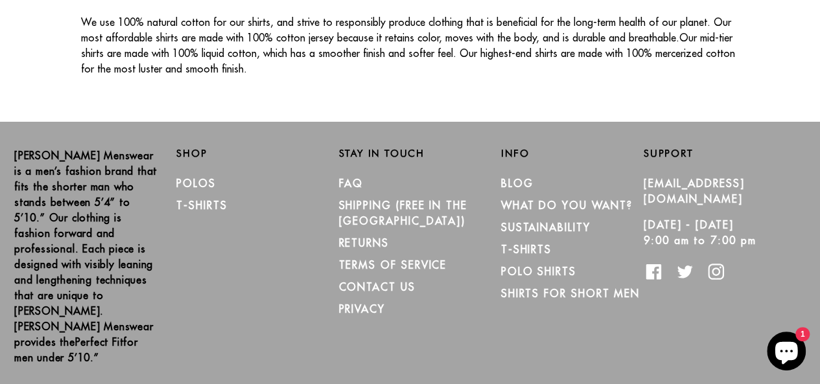
scroll to position [2345, 0]
click at [191, 176] on link "Polos" at bounding box center [196, 182] width 40 height 13
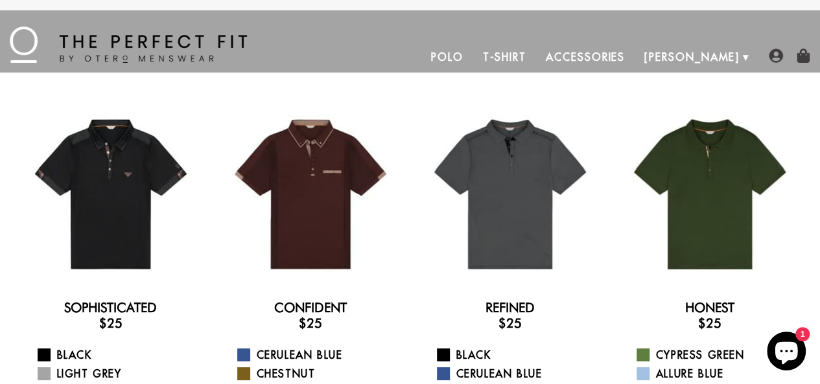
click at [473, 55] on link "Polo" at bounding box center [447, 56] width 52 height 31
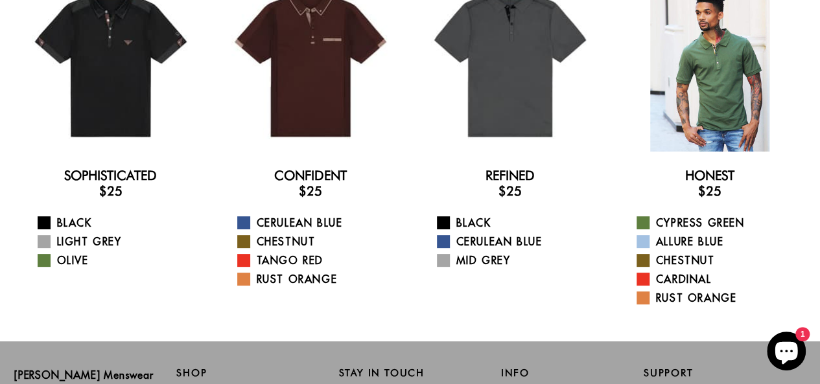
scroll to position [104, 0]
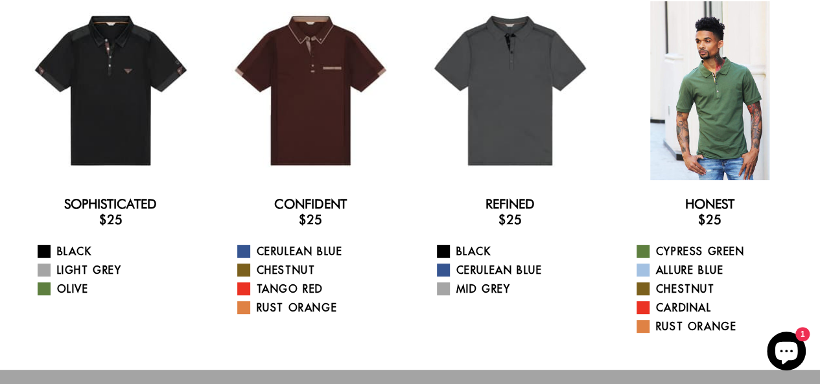
click at [717, 88] on div at bounding box center [709, 90] width 179 height 179
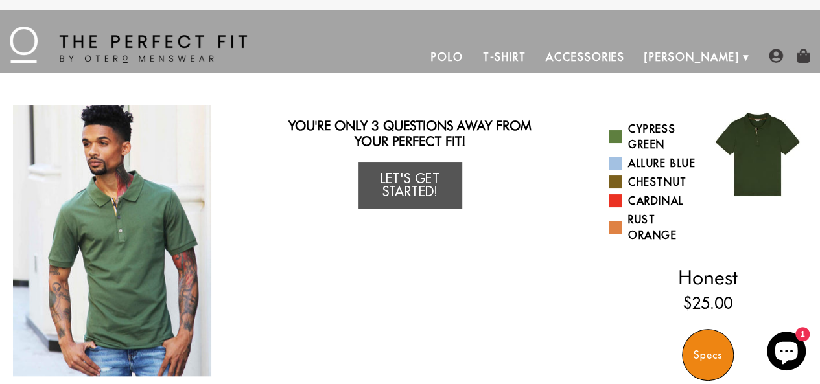
click at [113, 229] on img "1 / 3" at bounding box center [112, 241] width 198 height 272
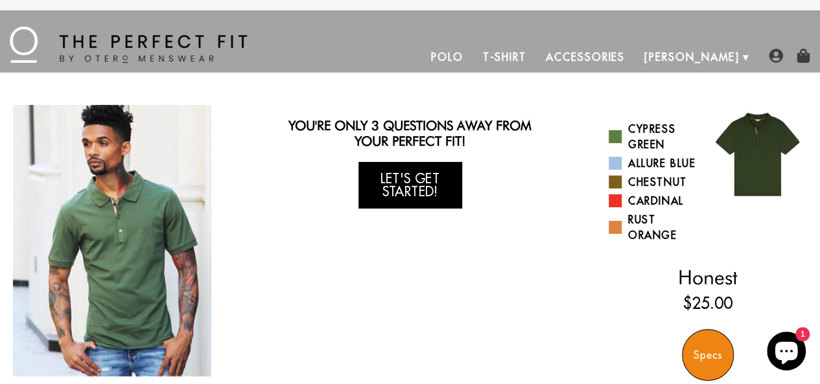
click at [406, 176] on link "Let's Get Started!" at bounding box center [410, 185] width 104 height 47
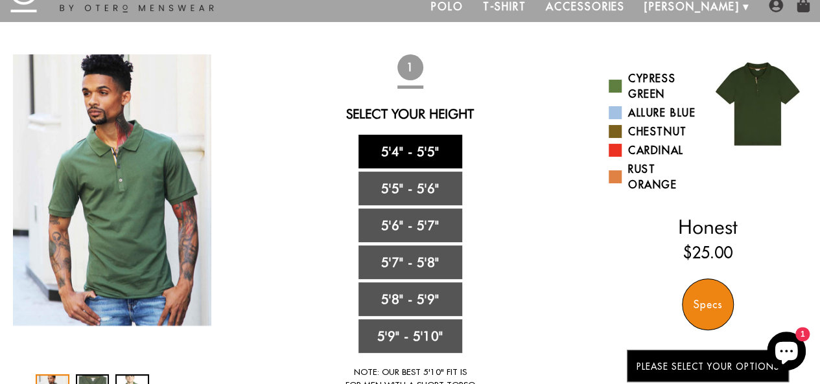
scroll to position [52, 0]
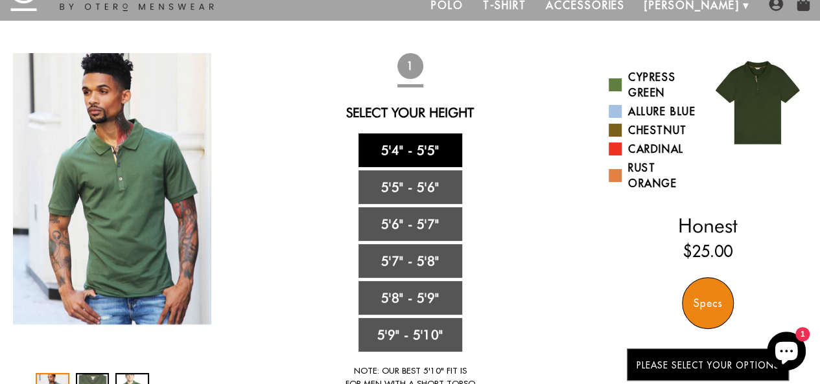
click at [407, 147] on link "5'4" - 5'5"" at bounding box center [410, 151] width 104 height 34
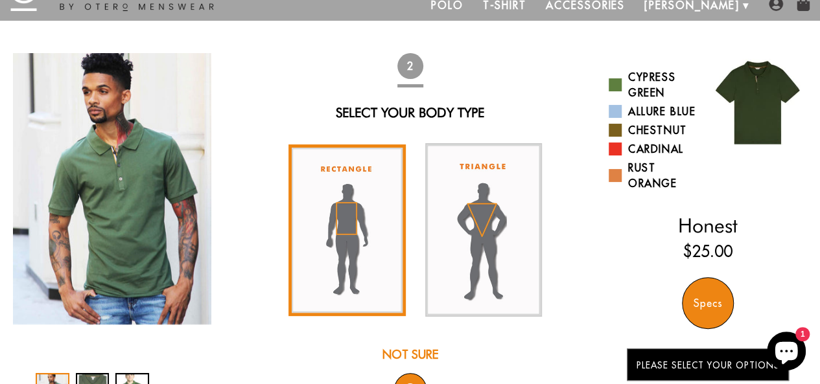
click at [353, 205] on img at bounding box center [346, 231] width 117 height 172
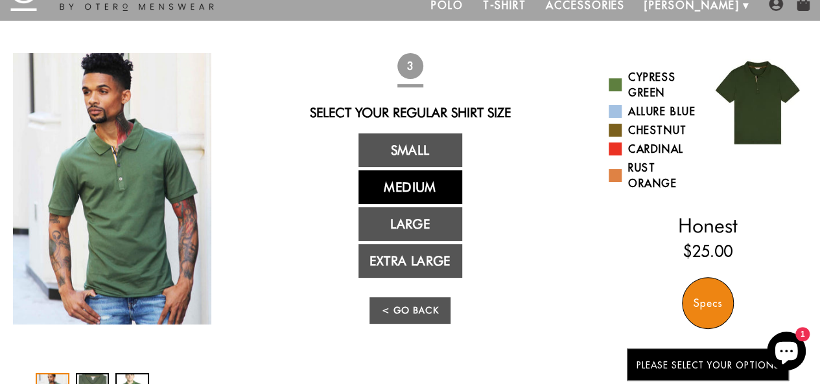
click at [379, 182] on link "Medium" at bounding box center [410, 187] width 104 height 34
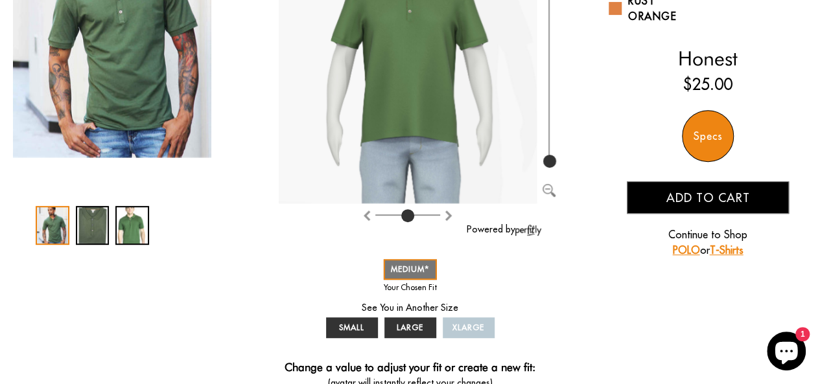
scroll to position [259, 0]
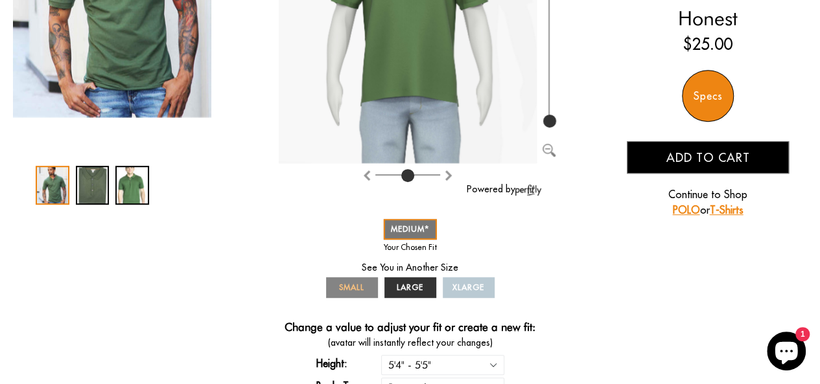
click at [343, 283] on span "SMALL" at bounding box center [351, 288] width 25 height 10
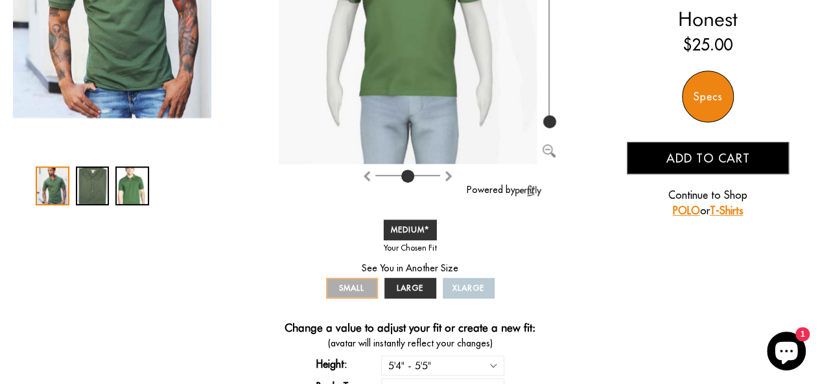
scroll to position [259, 0]
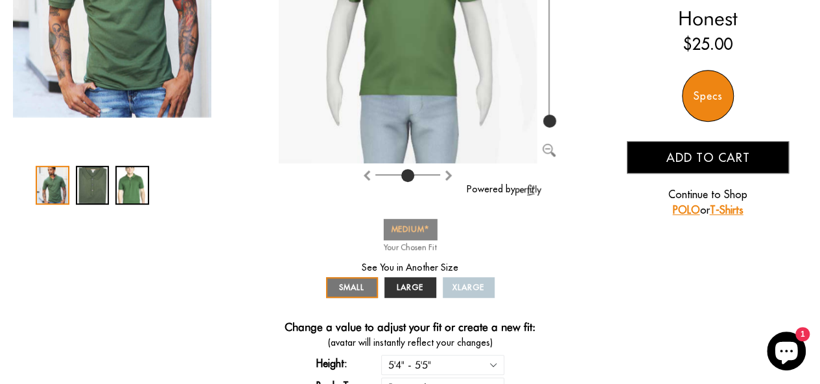
click at [410, 225] on span "MEDIUM" at bounding box center [410, 229] width 38 height 10
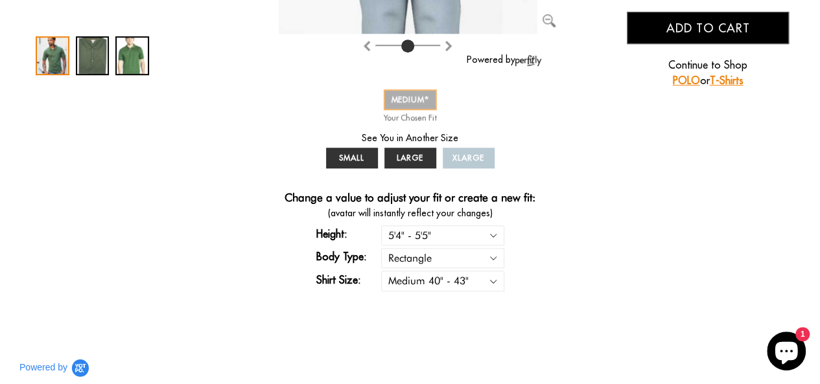
scroll to position [415, 0]
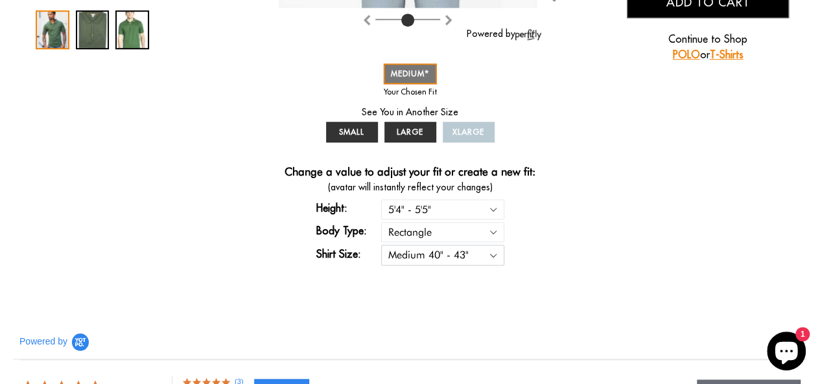
click at [412, 252] on select "Small 36" - 39" Medium 40" - 43" Large 44" - 47" Extra Large 48" - 50"" at bounding box center [442, 255] width 123 height 20
select select "S"
click at [381, 245] on select "Small 36" - 39" Medium 40" - 43" Large 44" - 47" Extra Large 48" - 50"" at bounding box center [442, 255] width 123 height 20
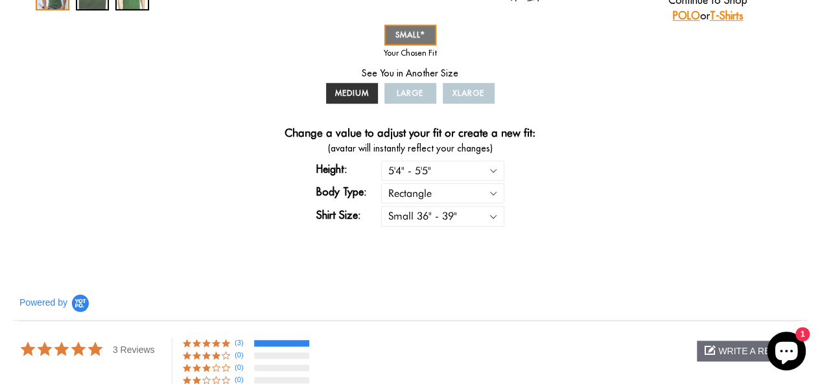
scroll to position [467, 0]
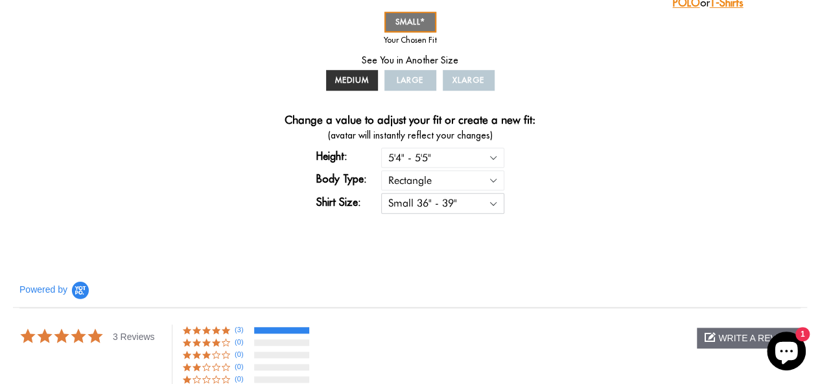
click at [433, 202] on select "Small 36" - 39" Medium 40" - 43" Large 44" - 47" Extra Large 48" - 50"" at bounding box center [442, 203] width 123 height 20
select select "M"
click at [381, 193] on select "Small 36" - 39" Medium 40" - 43" Large 44" - 47" Extra Large 48" - 50"" at bounding box center [442, 203] width 123 height 20
select select "M"
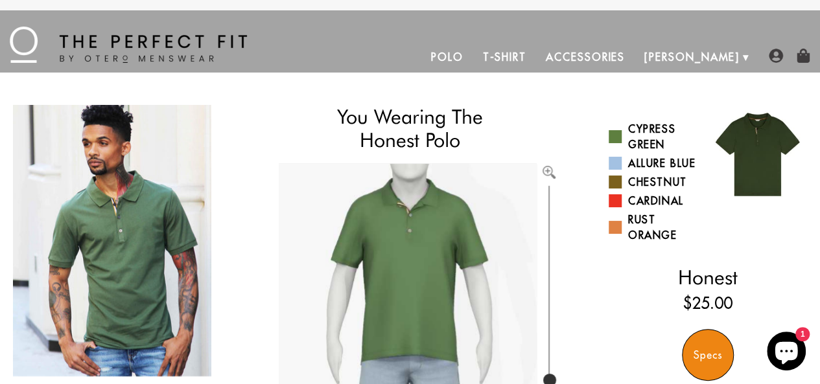
click at [700, 349] on div "Specs" at bounding box center [708, 355] width 52 height 52
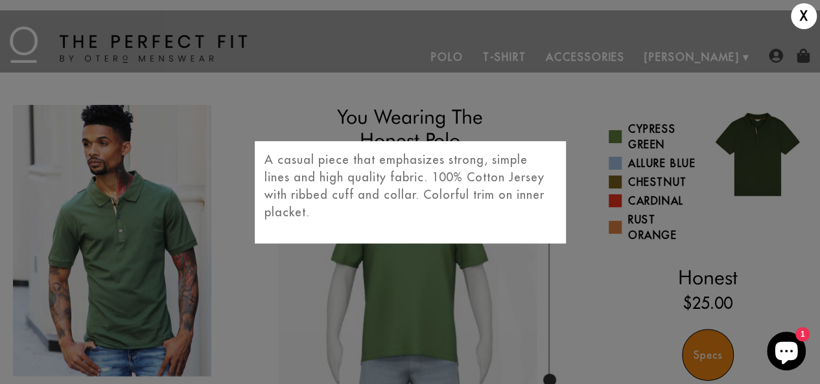
click at [700, 349] on div "X A casual piece that emphasizes strong, simple lines and high quality fabric. …" at bounding box center [410, 192] width 820 height 384
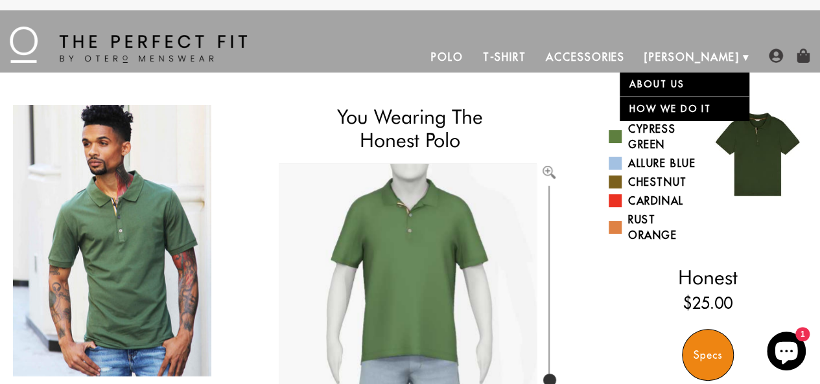
click at [661, 75] on link "About Us" at bounding box center [685, 85] width 130 height 24
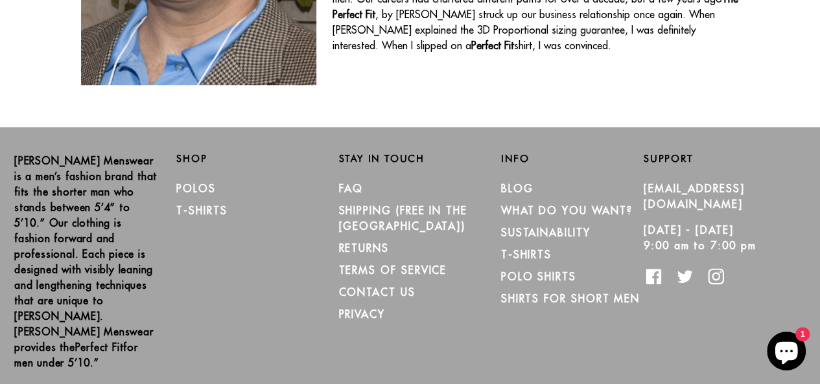
scroll to position [815, 0]
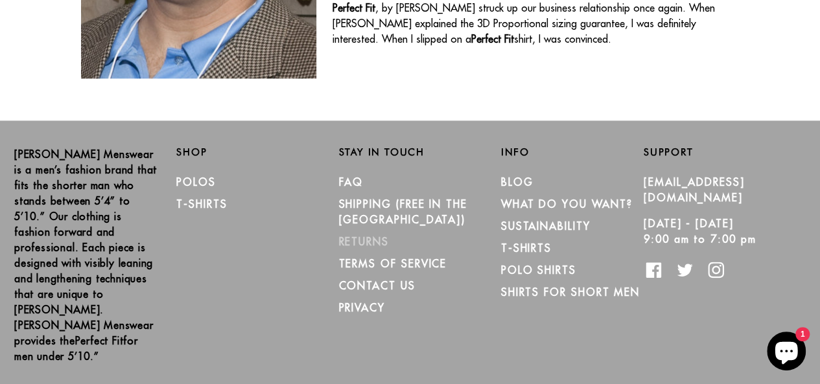
click at [363, 235] on link "RETURNS" at bounding box center [363, 241] width 50 height 13
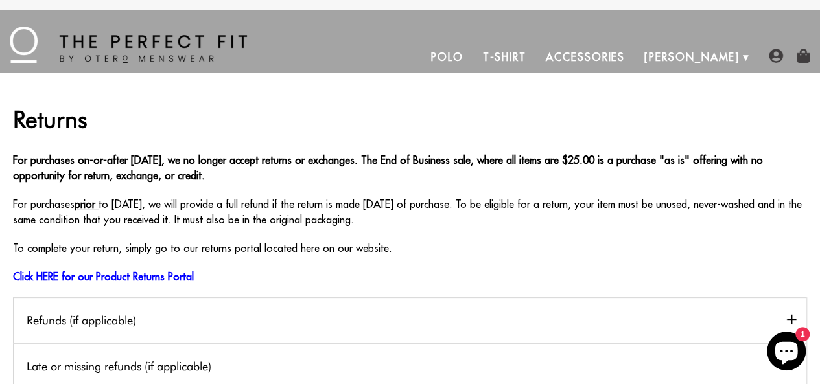
click at [473, 52] on link "Polo" at bounding box center [447, 56] width 52 height 31
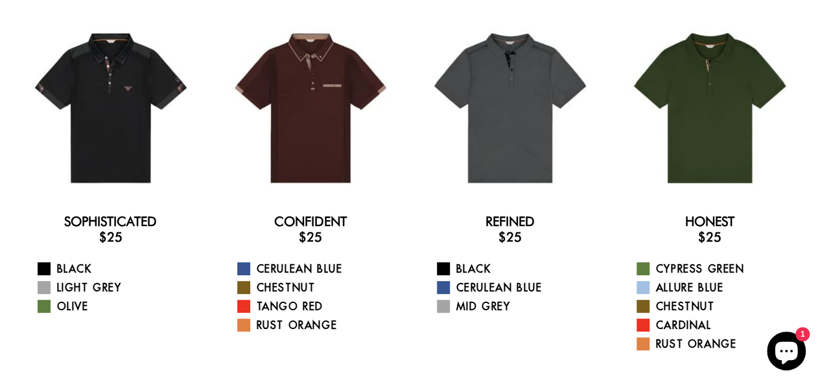
scroll to position [104, 0]
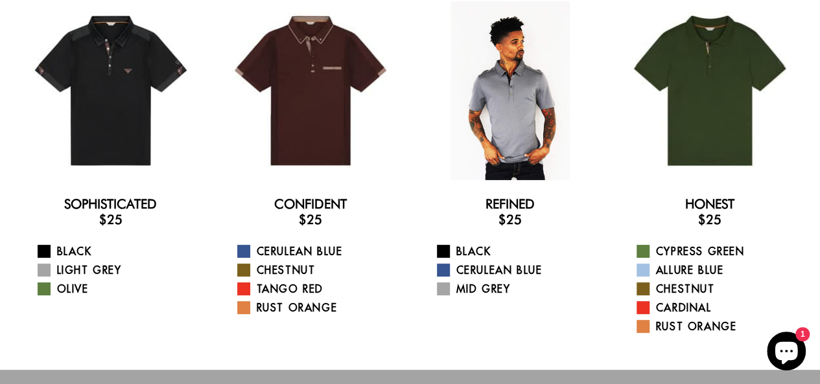
click at [520, 88] on div at bounding box center [510, 90] width 179 height 179
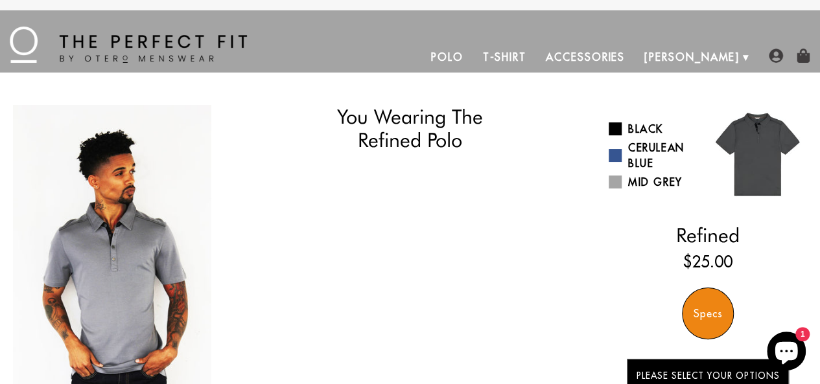
select select "M"
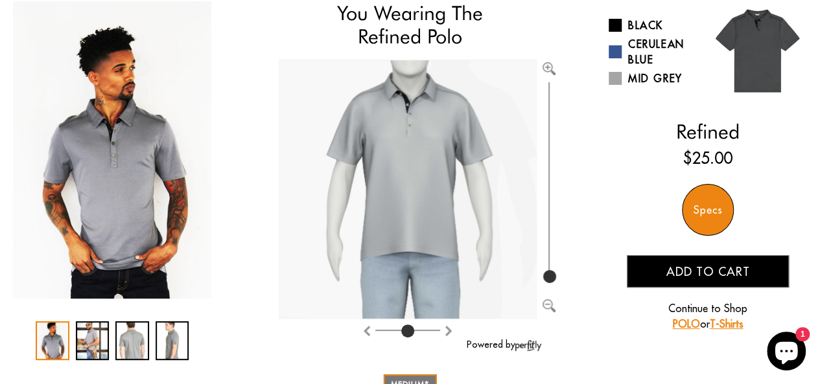
scroll to position [130, 0]
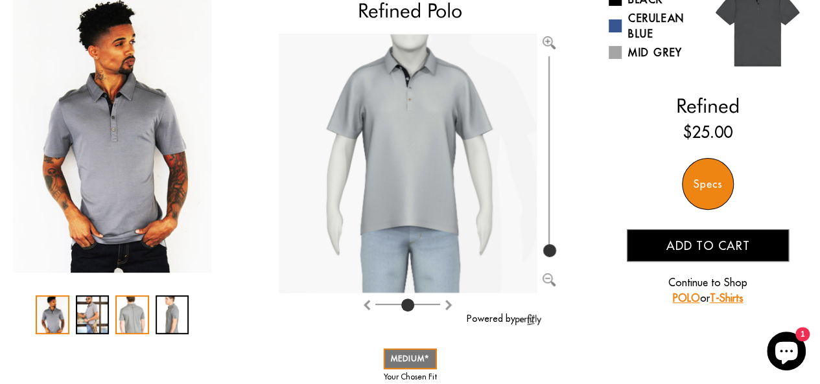
click at [132, 312] on div "3 / 4" at bounding box center [132, 315] width 34 height 39
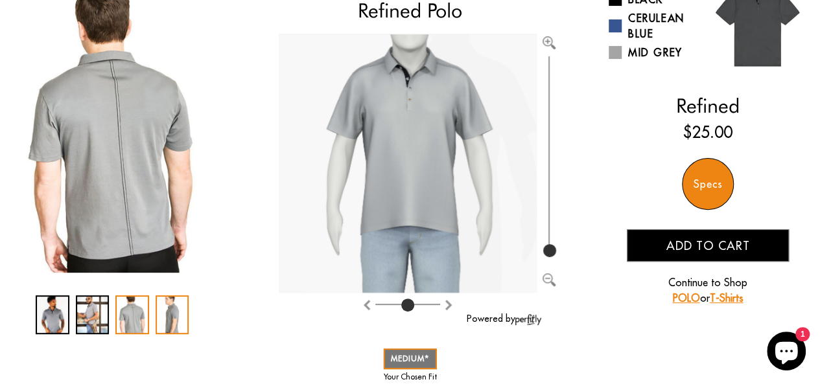
click at [174, 317] on div "4 / 4" at bounding box center [173, 315] width 34 height 39
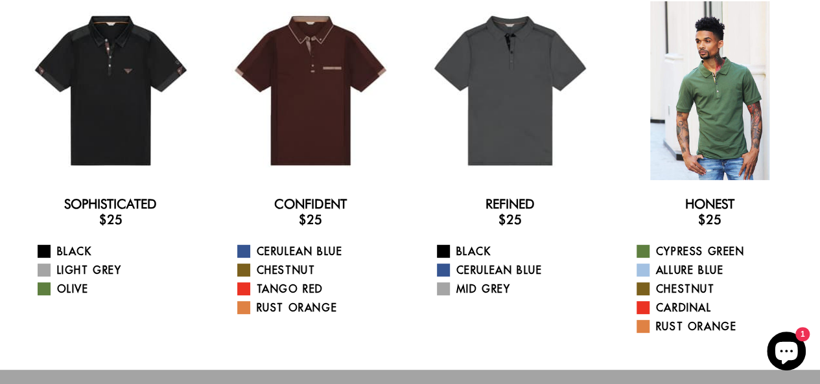
click at [694, 41] on div at bounding box center [709, 90] width 179 height 179
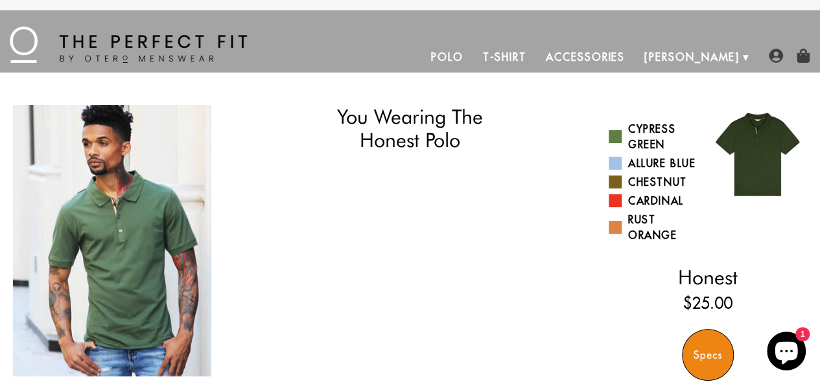
select select "M"
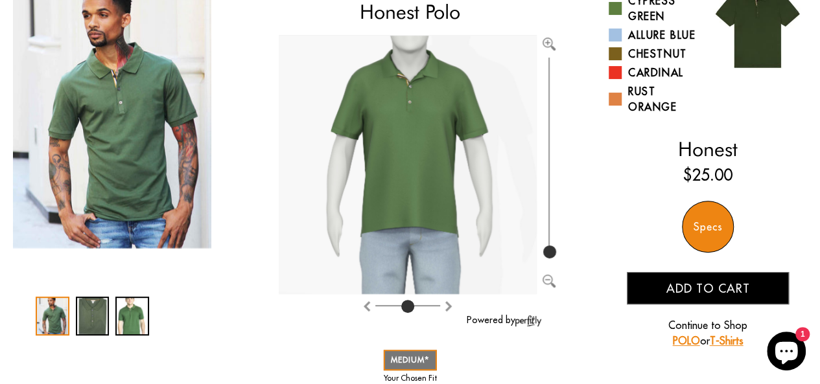
scroll to position [130, 0]
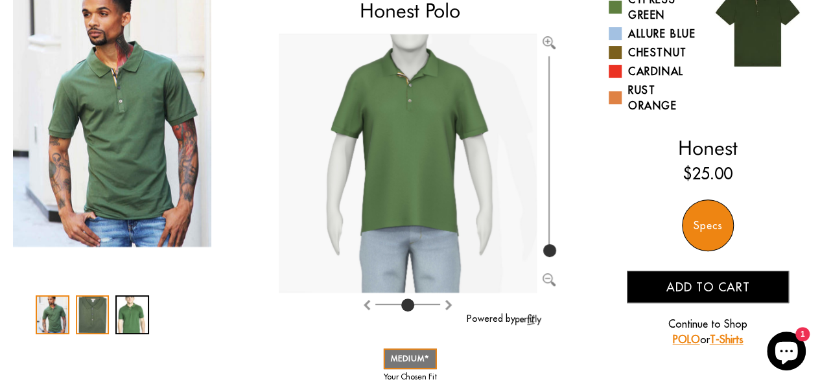
click at [91, 317] on div "2 / 3" at bounding box center [93, 315] width 34 height 39
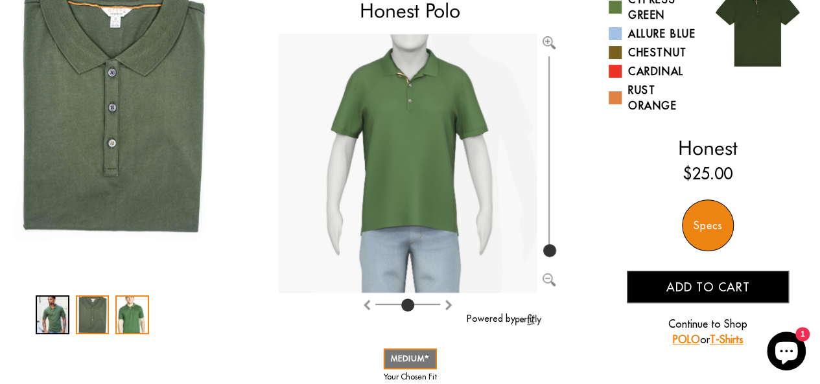
click at [138, 318] on div "3 / 3" at bounding box center [132, 315] width 34 height 39
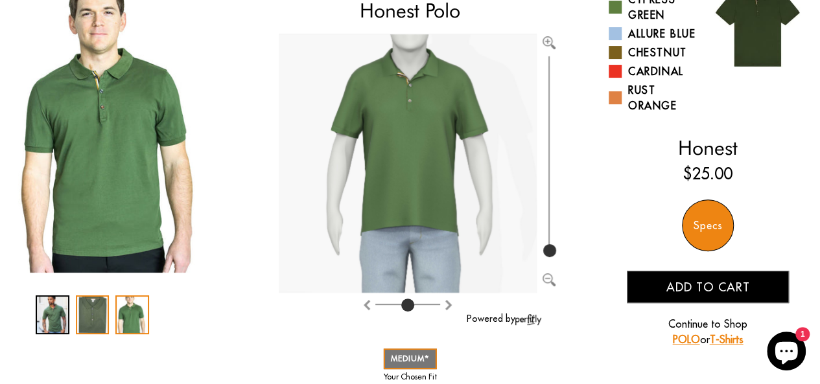
click at [107, 319] on div "2 / 3" at bounding box center [93, 315] width 34 height 39
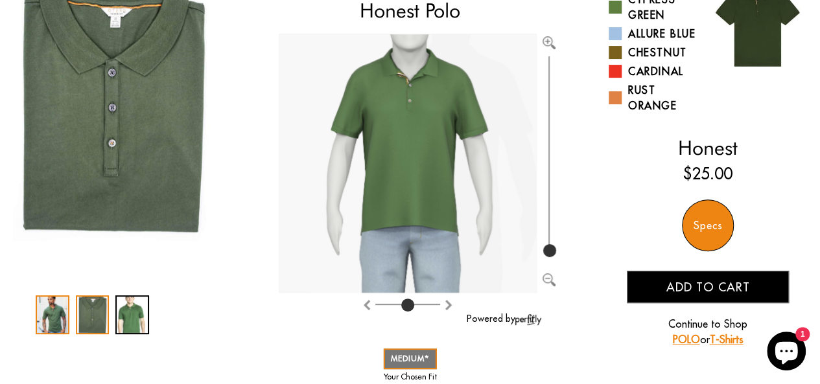
click at [60, 316] on div "1 / 3" at bounding box center [53, 315] width 34 height 39
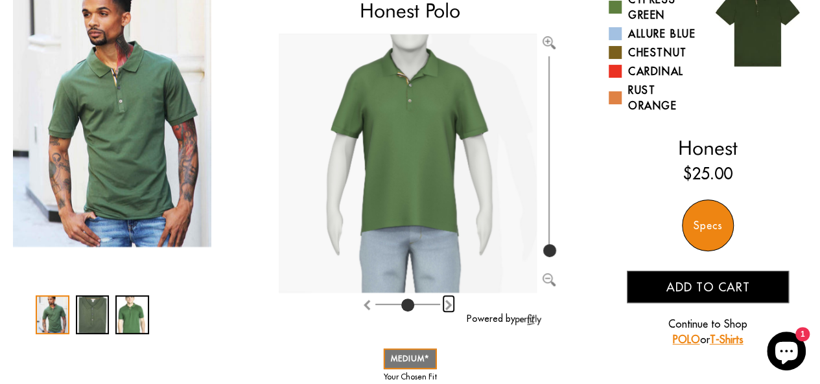
click at [450, 304] on img "Rotate counter clockwise" at bounding box center [448, 305] width 10 height 10
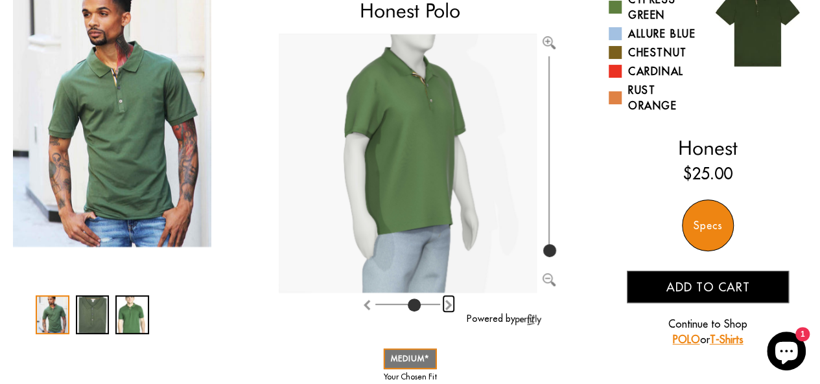
click at [450, 304] on img "Rotate counter clockwise" at bounding box center [448, 305] width 10 height 10
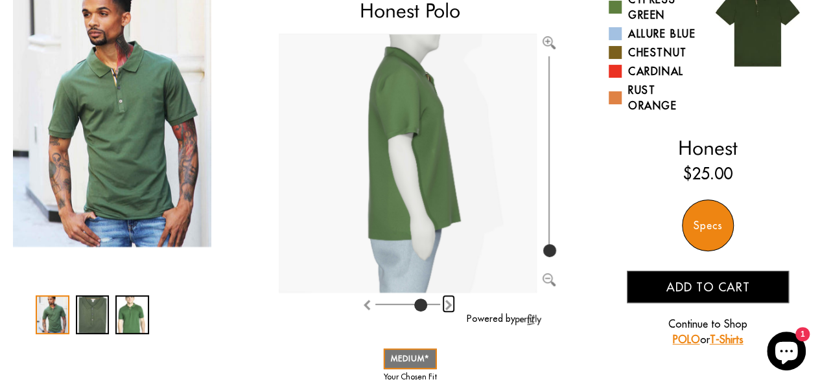
click at [450, 304] on img "Rotate counter clockwise" at bounding box center [448, 305] width 10 height 10
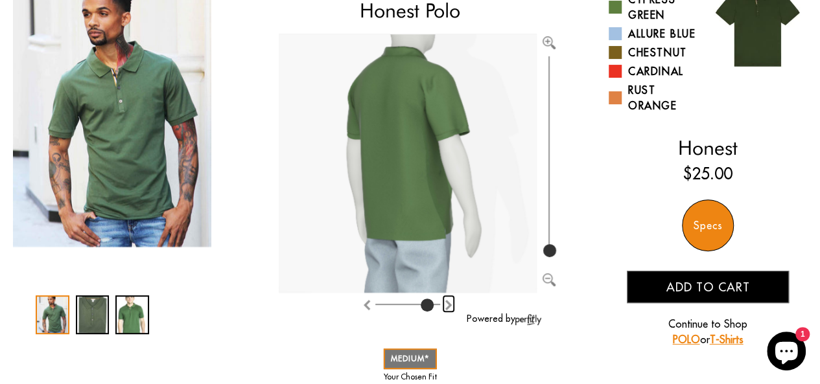
click at [450, 304] on img "Rotate counter clockwise" at bounding box center [448, 305] width 10 height 10
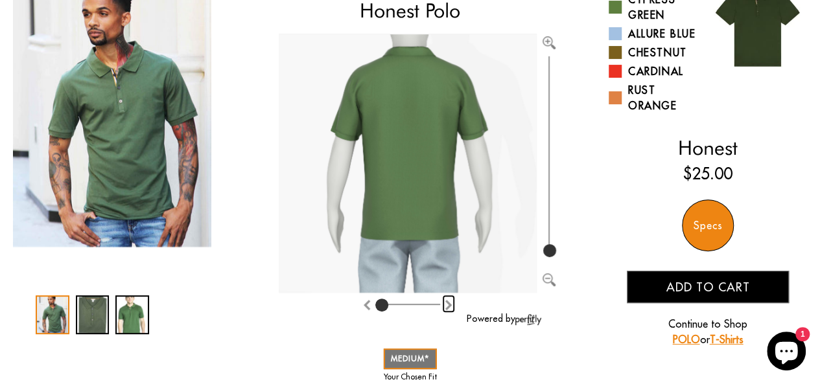
click at [450, 304] on img "Rotate counter clockwise" at bounding box center [448, 305] width 10 height 10
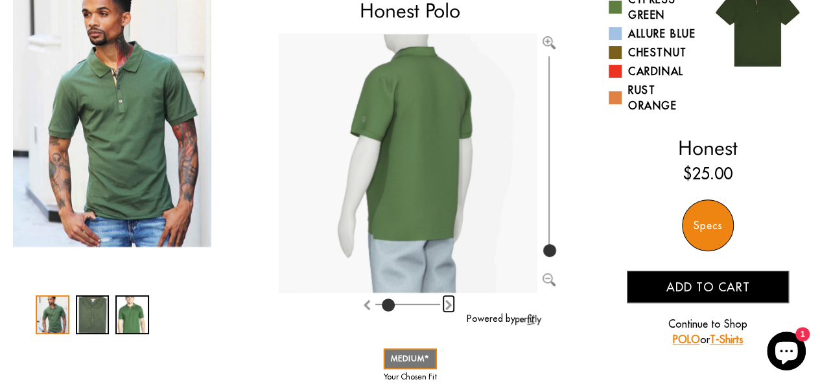
click at [450, 304] on img "Rotate counter clockwise" at bounding box center [448, 305] width 10 height 10
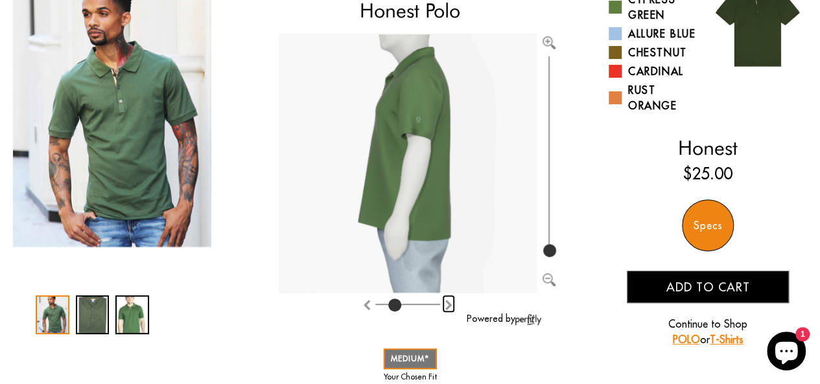
click at [450, 304] on img "Rotate counter clockwise" at bounding box center [448, 305] width 10 height 10
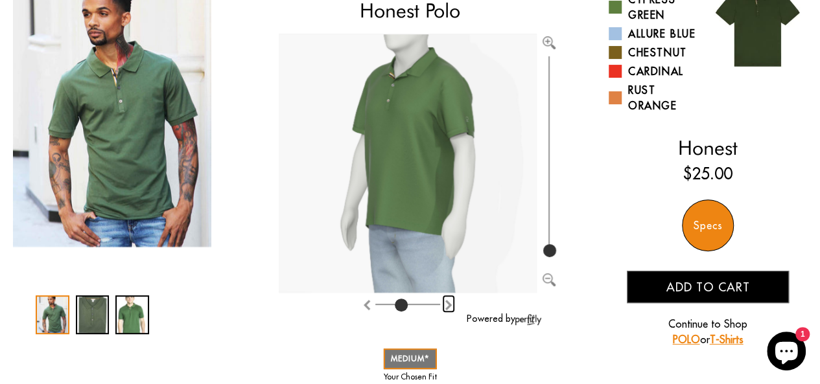
click at [450, 304] on img "Rotate counter clockwise" at bounding box center [448, 305] width 10 height 10
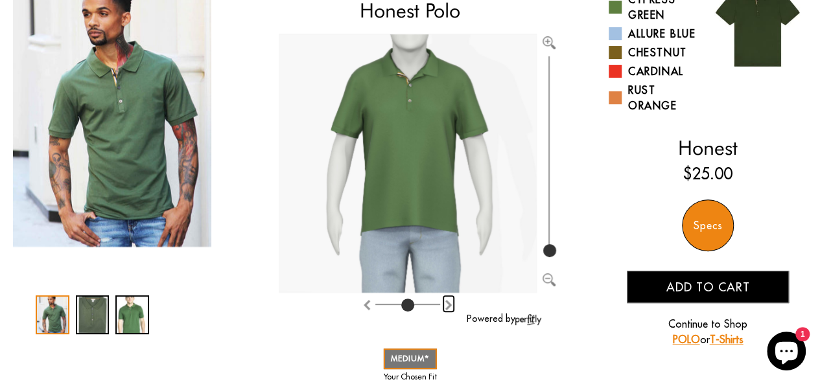
click at [450, 304] on img "Rotate counter clockwise" at bounding box center [448, 305] width 10 height 10
type input "5"
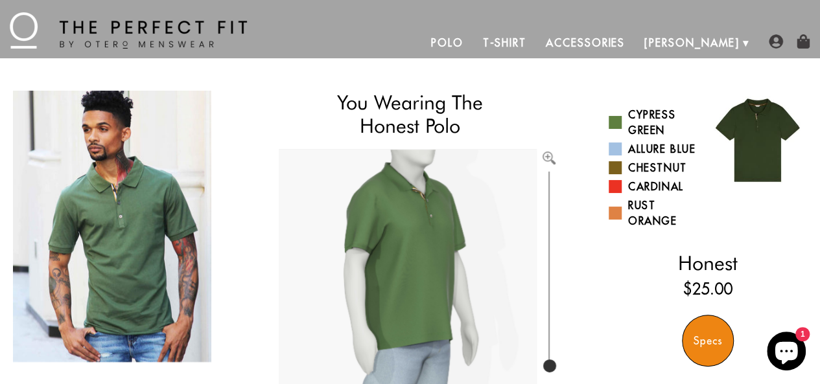
scroll to position [0, 0]
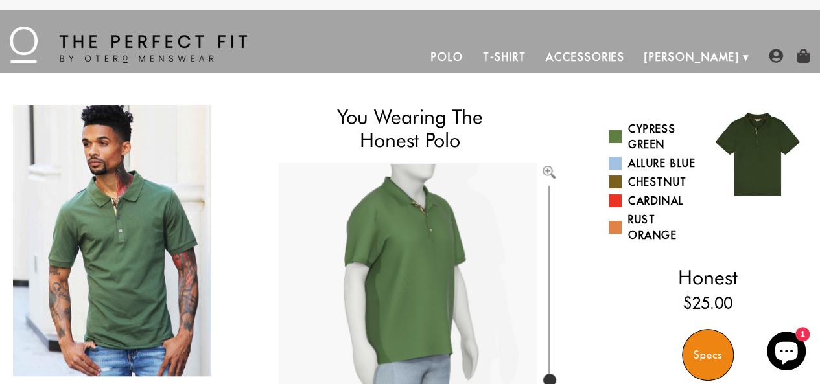
click at [535, 56] on link "T-Shirt" at bounding box center [504, 56] width 63 height 31
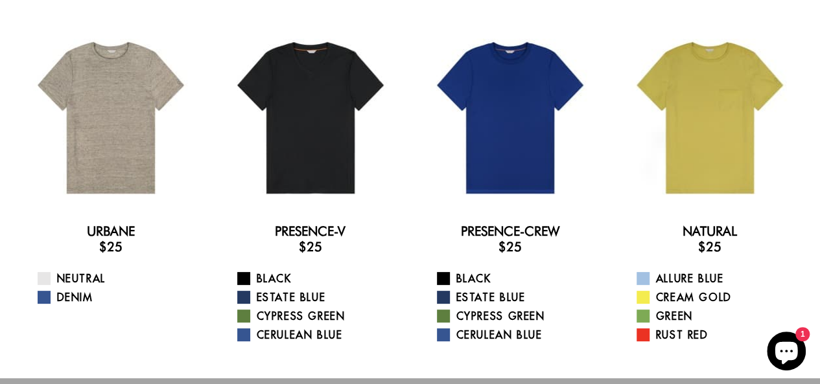
scroll to position [78, 0]
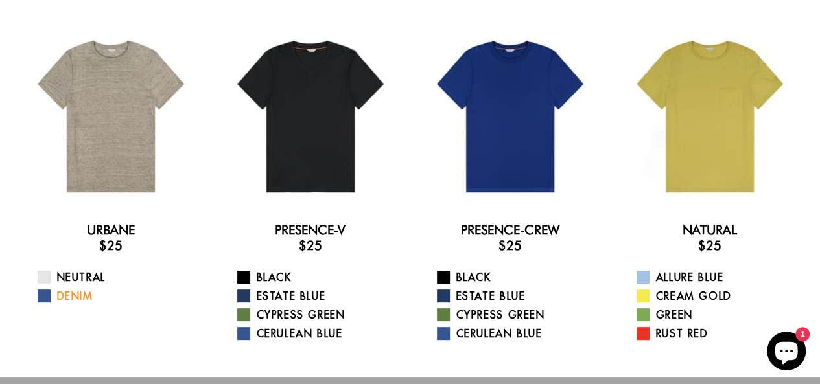
click at [60, 295] on link "Denim" at bounding box center [119, 296] width 163 height 16
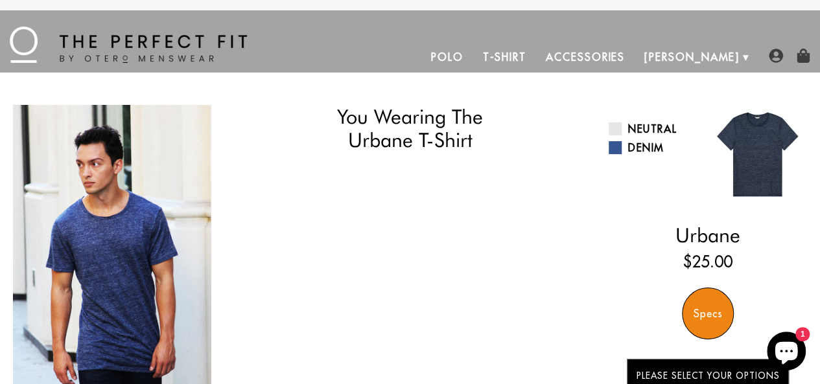
select select "M"
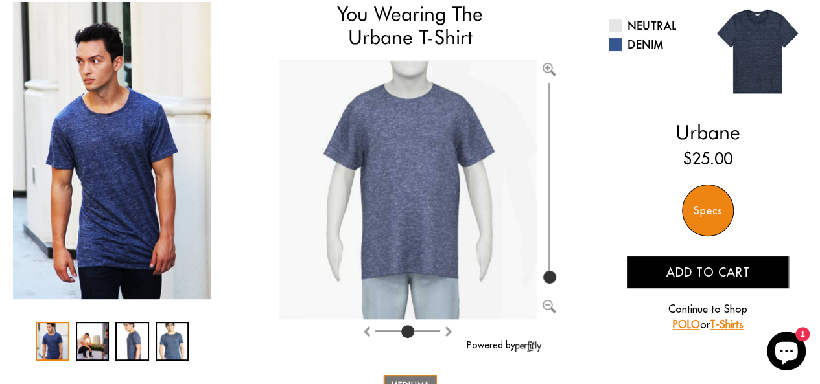
scroll to position [104, 0]
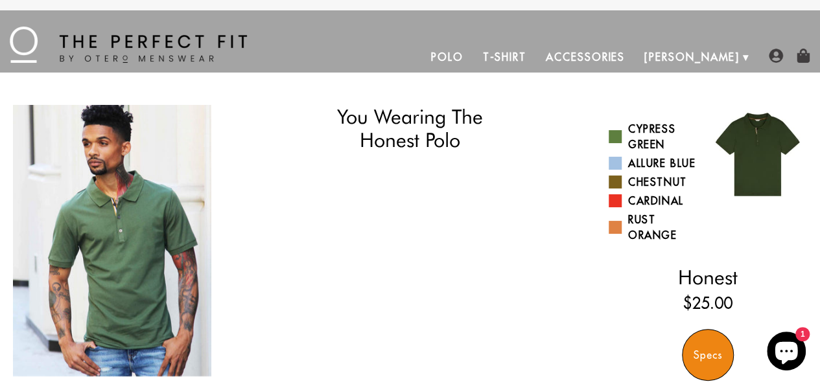
select select "M"
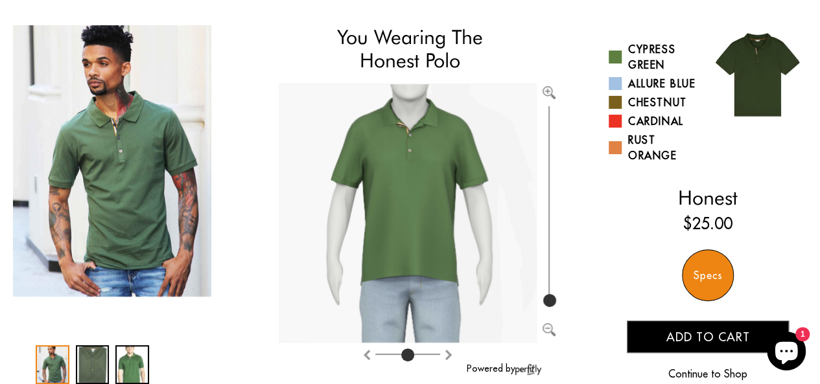
scroll to position [78, 0]
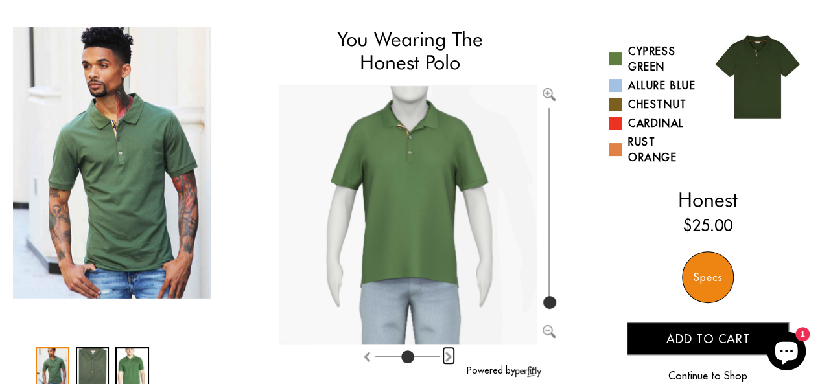
click at [447, 355] on img "Rotate counter clockwise" at bounding box center [448, 357] width 10 height 10
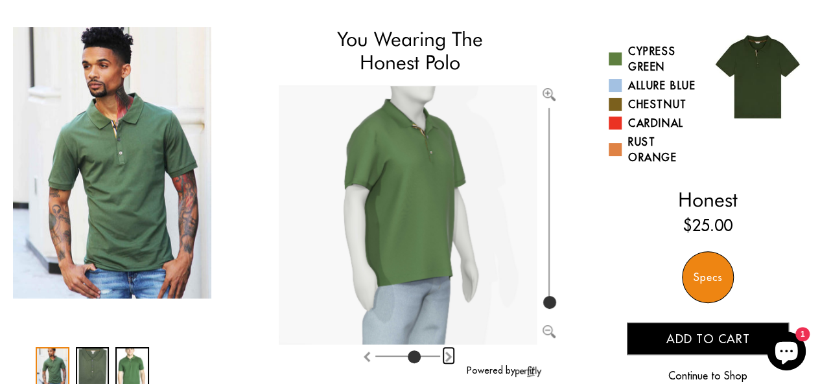
click at [447, 355] on img "Rotate counter clockwise" at bounding box center [448, 357] width 10 height 10
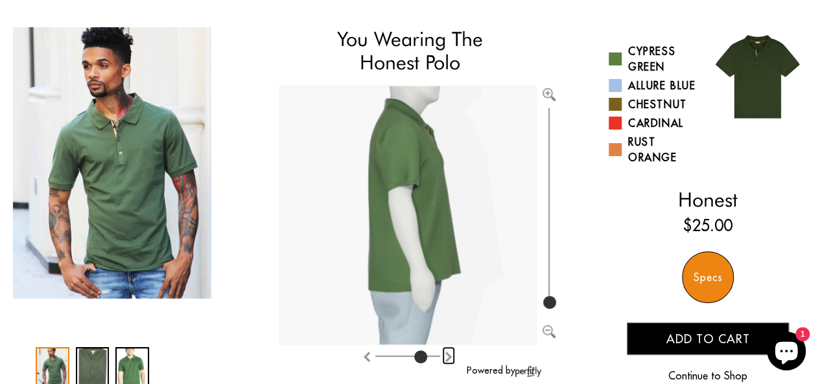
click at [447, 355] on img "Rotate counter clockwise" at bounding box center [448, 357] width 10 height 10
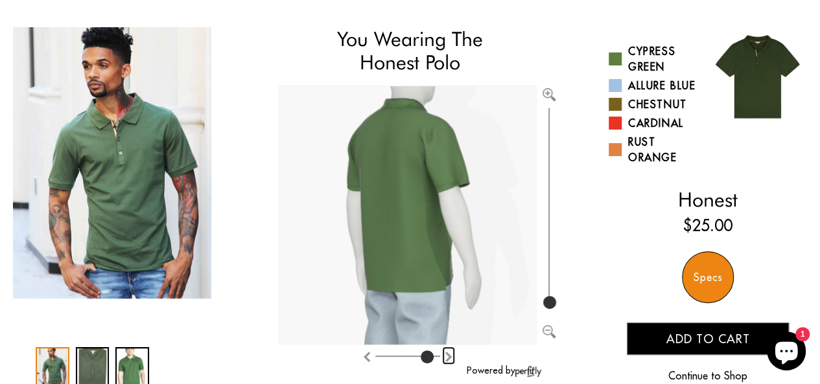
click at [447, 355] on img "Rotate counter clockwise" at bounding box center [448, 357] width 10 height 10
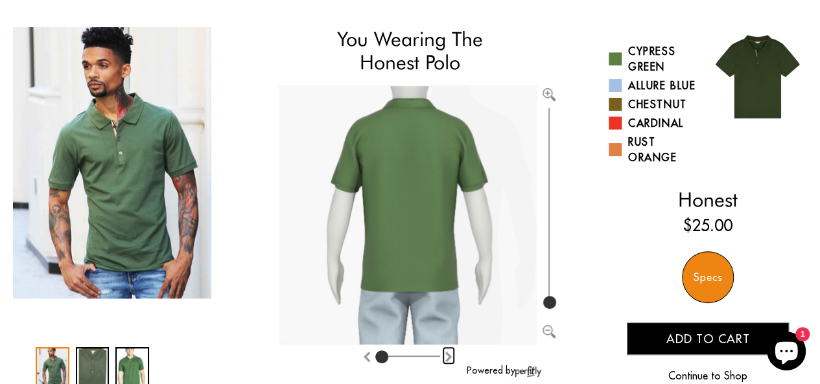
click at [447, 355] on img "Rotate counter clockwise" at bounding box center [448, 357] width 10 height 10
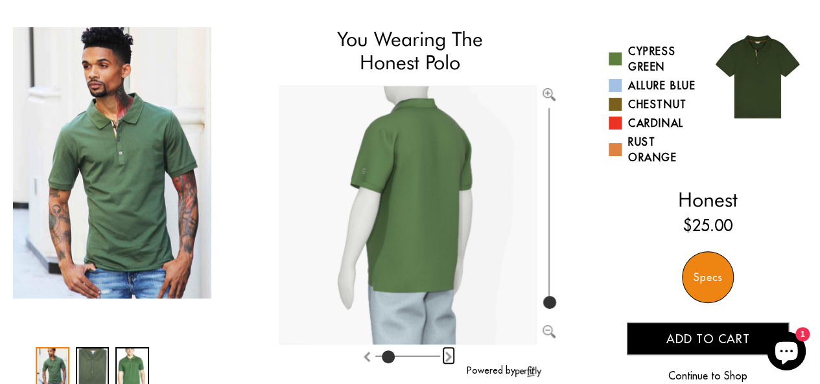
click at [447, 355] on img "Rotate counter clockwise" at bounding box center [448, 357] width 10 height 10
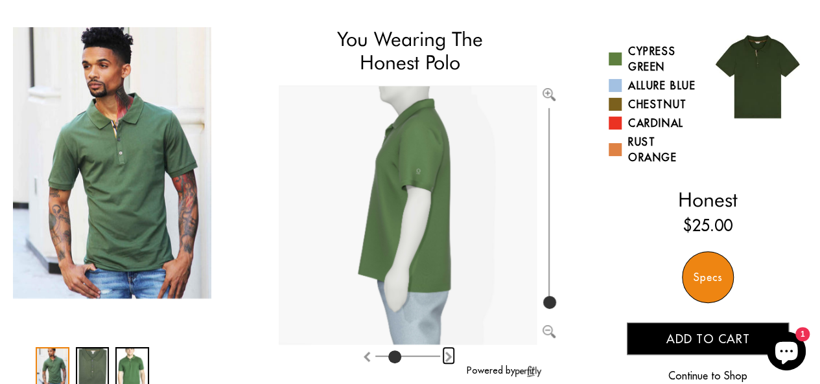
click at [447, 355] on img "Rotate counter clockwise" at bounding box center [448, 357] width 10 height 10
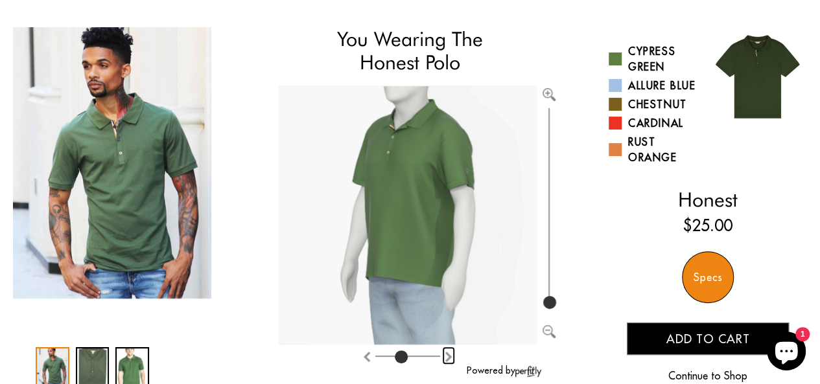
click at [447, 355] on img "Rotate counter clockwise" at bounding box center [448, 357] width 10 height 10
type input "4"
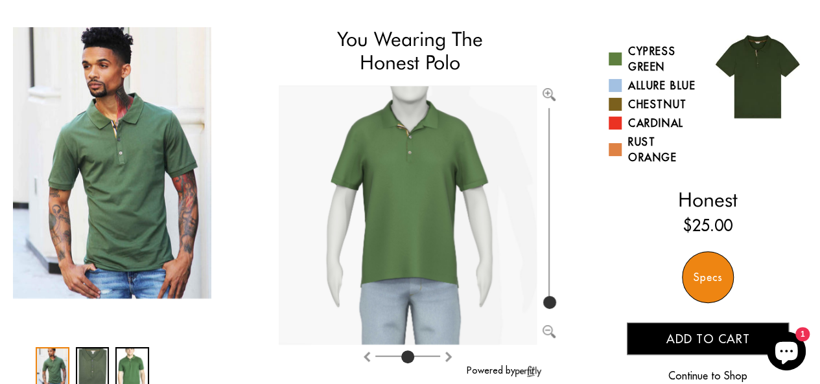
click at [706, 272] on div "Specs" at bounding box center [708, 277] width 52 height 52
